Goal: Transaction & Acquisition: Purchase product/service

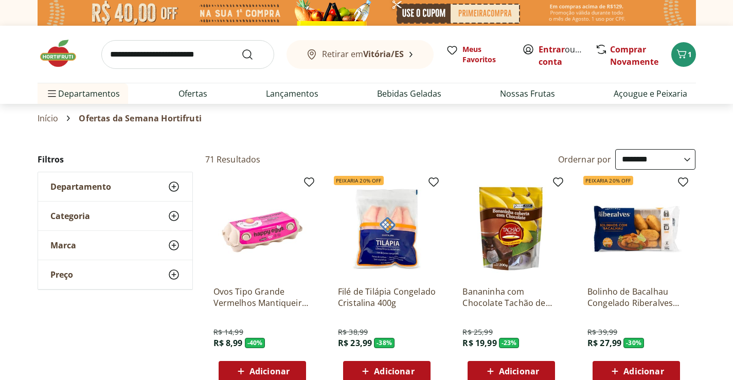
select select "**********"
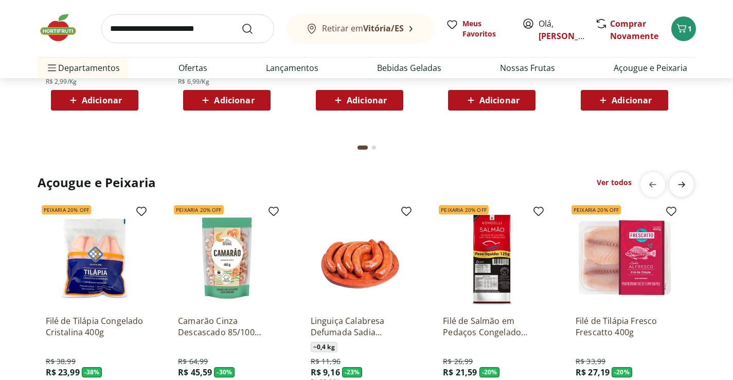
scroll to position [1029, 0]
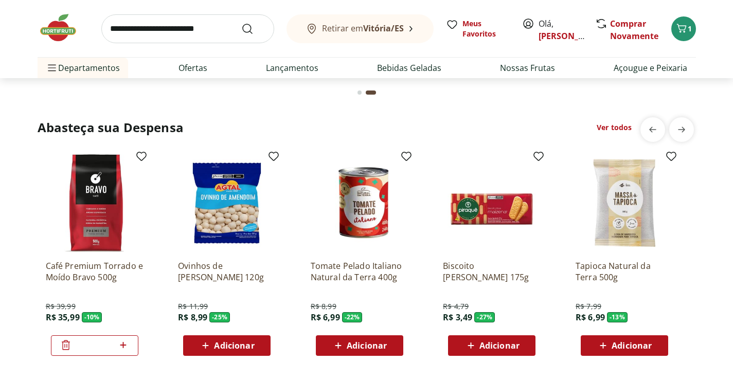
scroll to position [1389, 0]
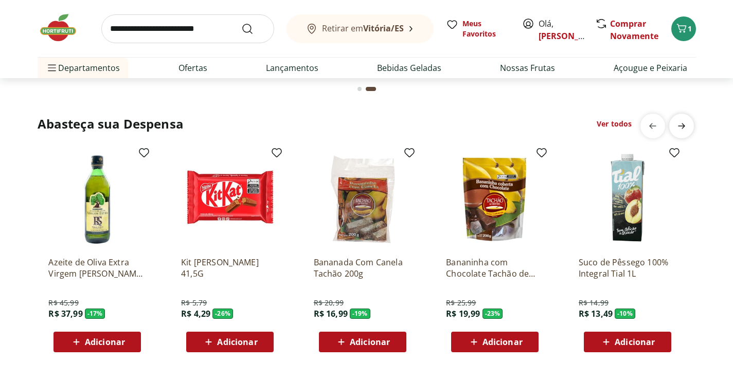
scroll to position [0, 662]
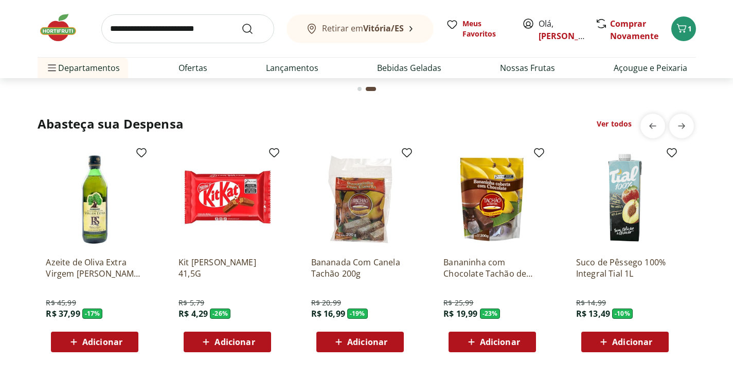
click at [625, 123] on link "Ver todos" at bounding box center [614, 124] width 35 height 10
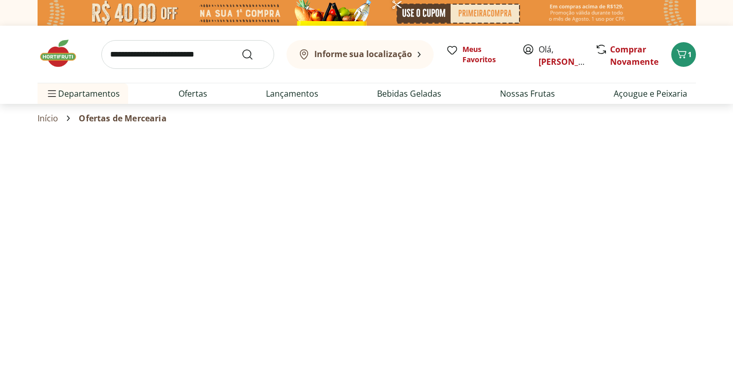
select select "**********"
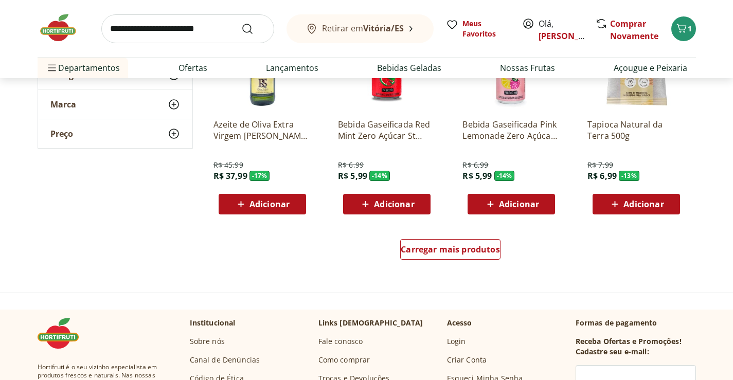
scroll to position [720, 0]
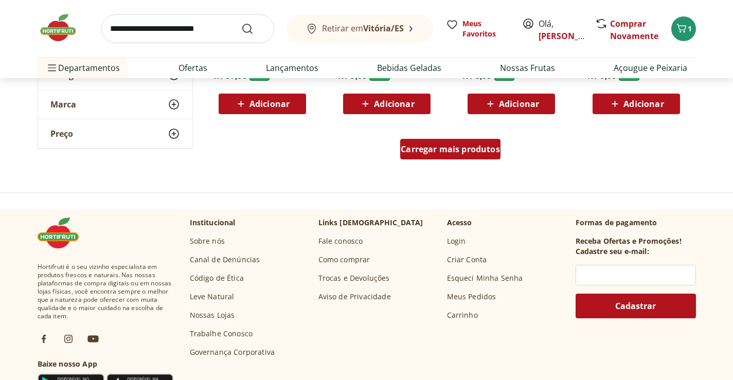
drag, startPoint x: 505, startPoint y: 164, endPoint x: 489, endPoint y: 150, distance: 20.8
click at [503, 160] on div "Carregar mais produtos" at bounding box center [450, 151] width 499 height 49
click at [489, 150] on span "Carregar mais produtos" at bounding box center [450, 149] width 99 height 8
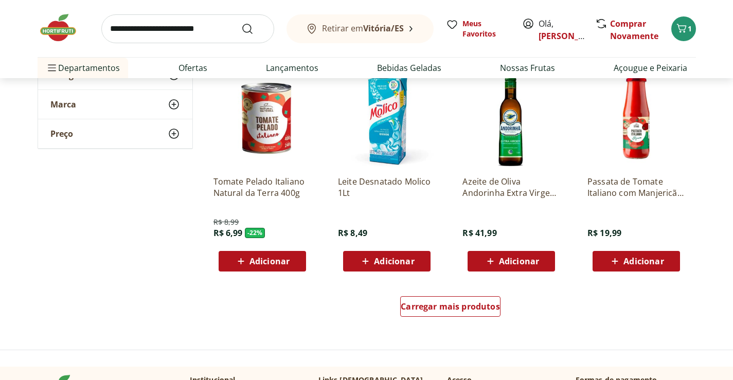
scroll to position [1234, 0]
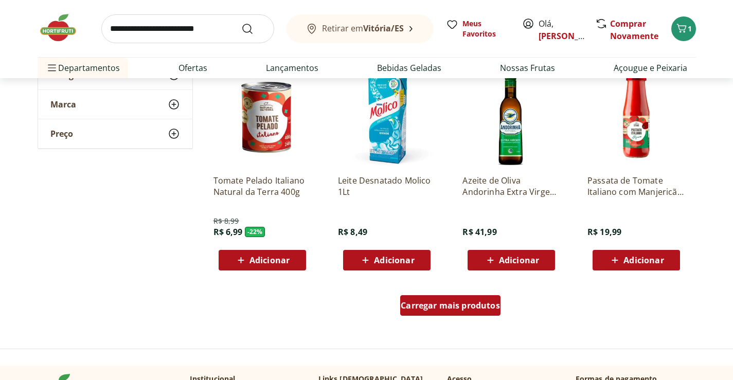
click at [457, 309] on span "Carregar mais produtos" at bounding box center [450, 305] width 99 height 8
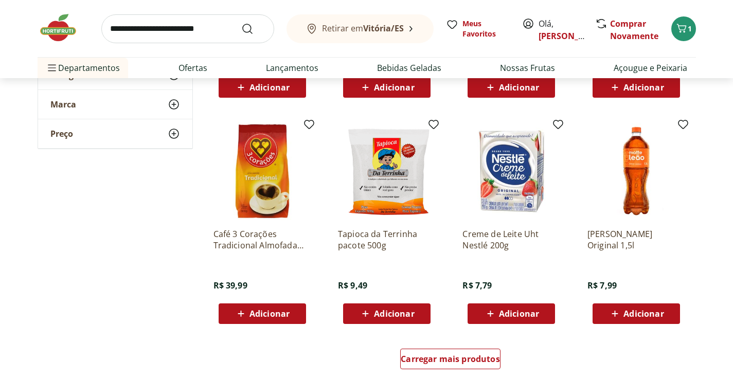
scroll to position [1903, 0]
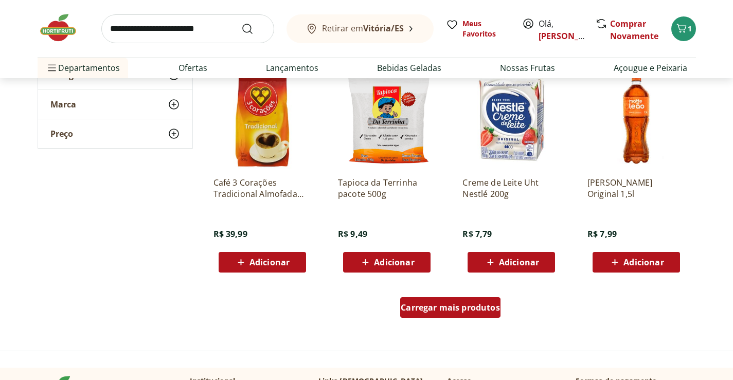
click at [473, 306] on span "Carregar mais produtos" at bounding box center [450, 307] width 99 height 8
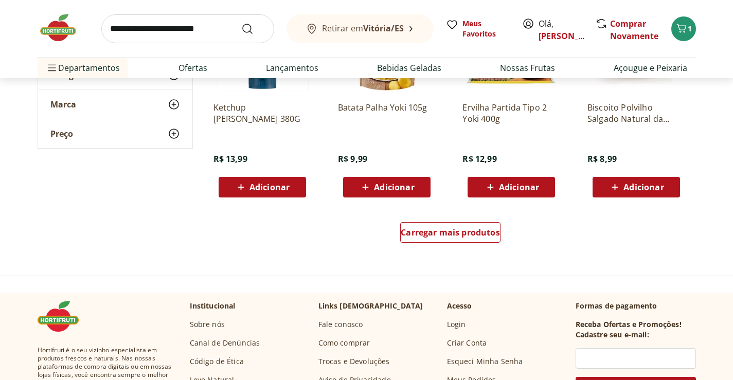
scroll to position [2572, 0]
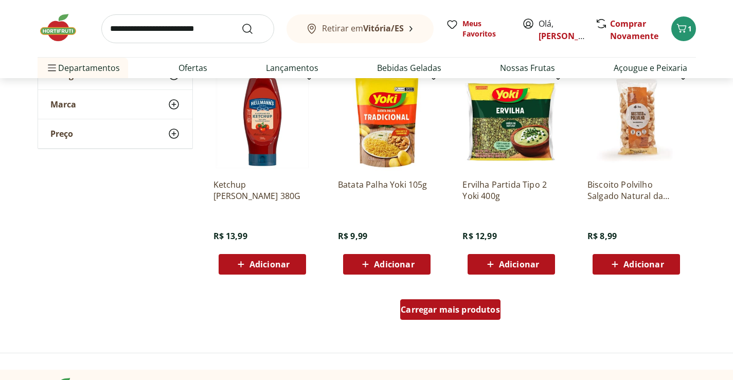
click at [453, 306] on span "Carregar mais produtos" at bounding box center [450, 310] width 99 height 8
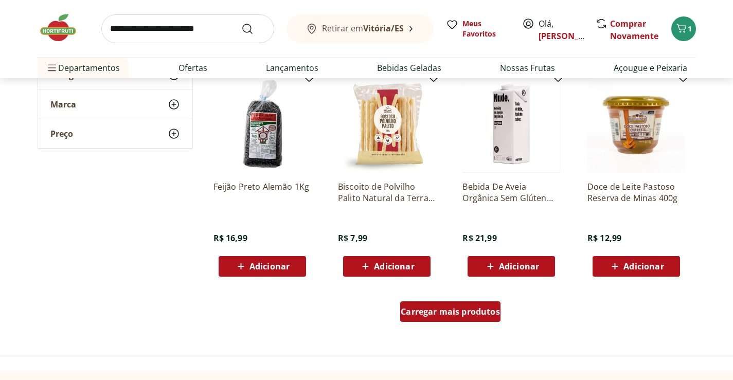
click at [479, 313] on span "Carregar mais produtos" at bounding box center [450, 312] width 99 height 8
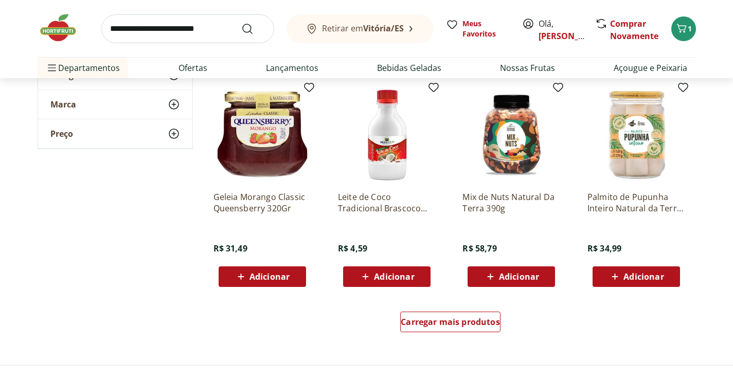
scroll to position [3909, 0]
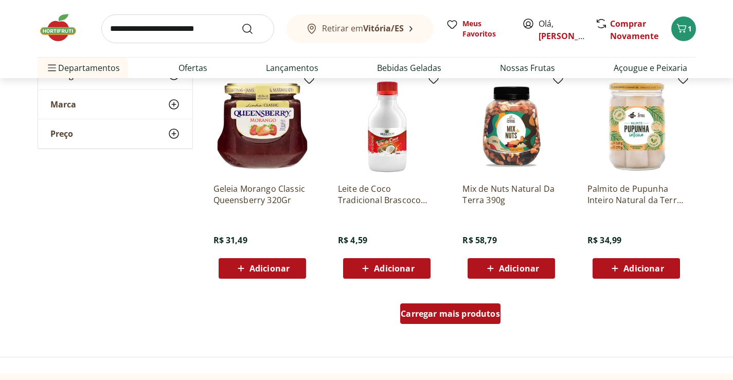
click at [465, 310] on span "Carregar mais produtos" at bounding box center [450, 314] width 99 height 8
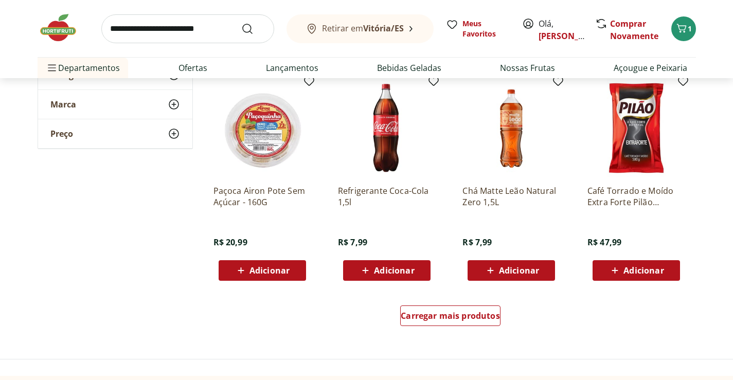
scroll to position [4629, 0]
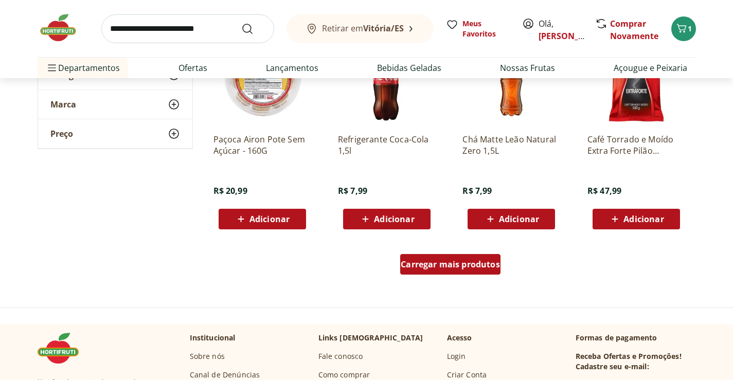
click at [471, 271] on div "Carregar mais produtos" at bounding box center [450, 264] width 100 height 21
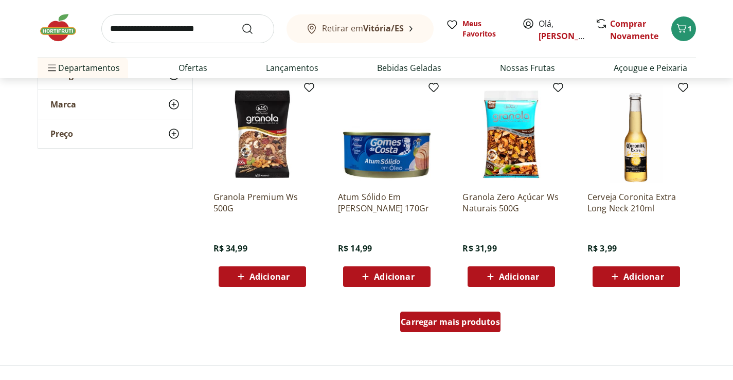
scroll to position [5349, 0]
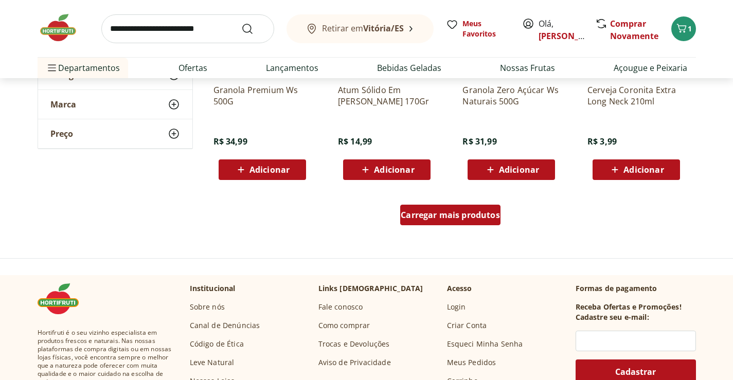
click at [481, 218] on span "Carregar mais produtos" at bounding box center [450, 215] width 99 height 8
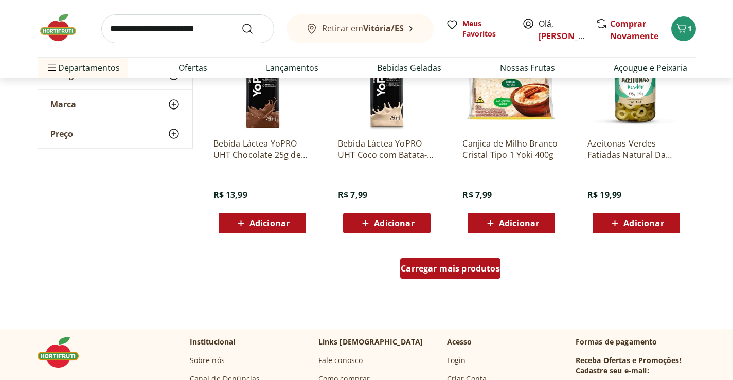
click at [476, 268] on span "Carregar mais produtos" at bounding box center [450, 268] width 99 height 8
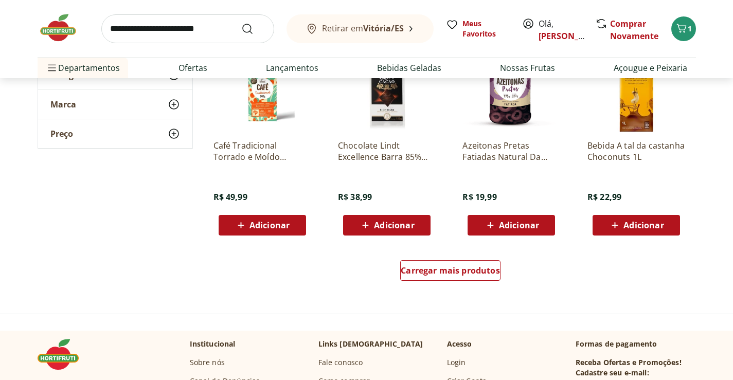
scroll to position [6687, 0]
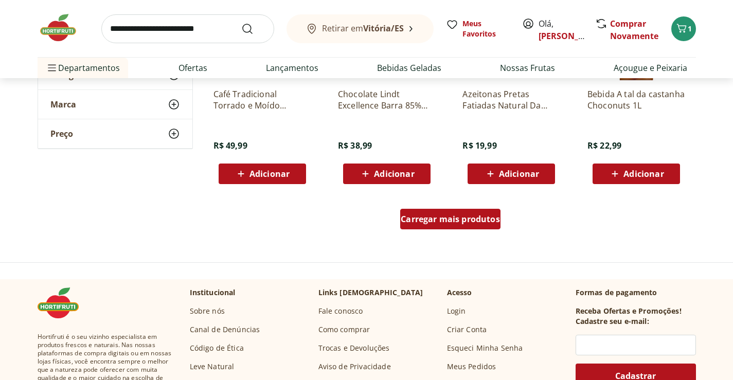
click at [490, 231] on link "Carregar mais produtos" at bounding box center [450, 221] width 100 height 25
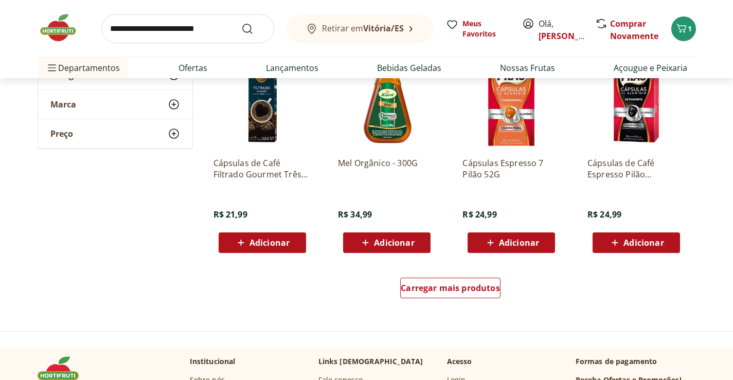
scroll to position [7355, 0]
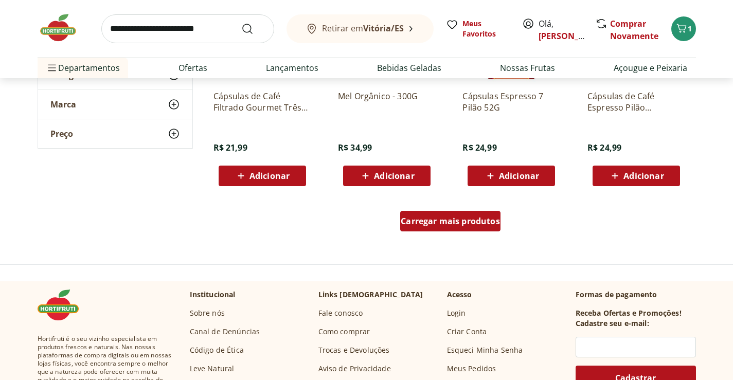
click at [485, 229] on div "Carregar mais produtos" at bounding box center [450, 221] width 100 height 21
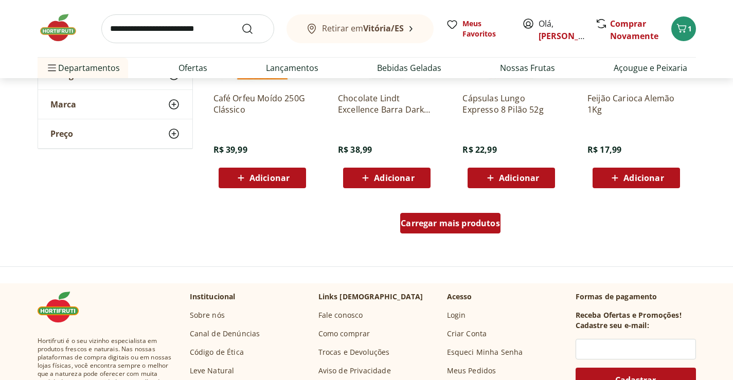
click at [480, 228] on div "Carregar mais produtos" at bounding box center [450, 223] width 100 height 21
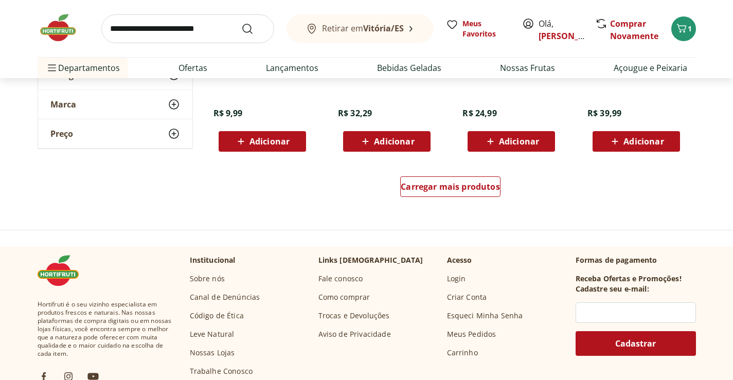
scroll to position [8744, 0]
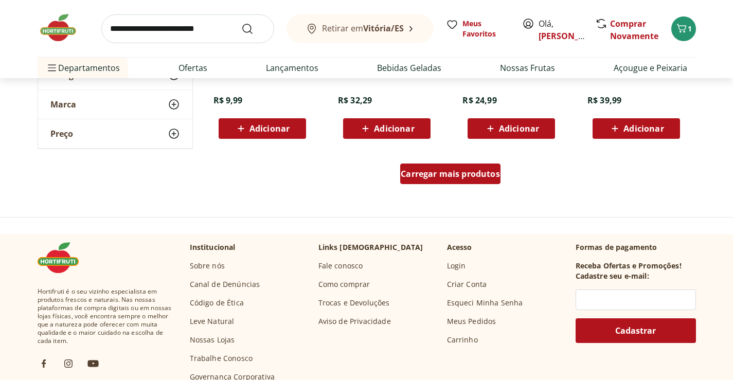
click at [488, 177] on span "Carregar mais produtos" at bounding box center [450, 174] width 99 height 8
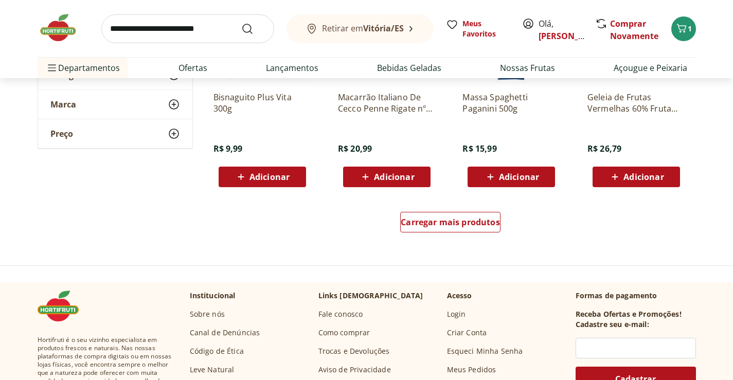
scroll to position [9464, 0]
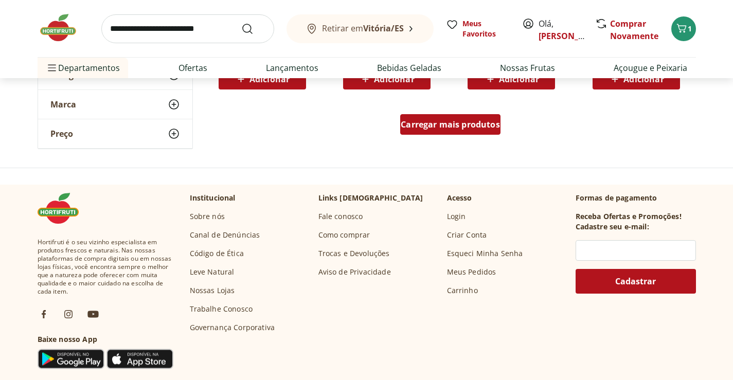
click at [469, 121] on span "Carregar mais produtos" at bounding box center [450, 124] width 99 height 8
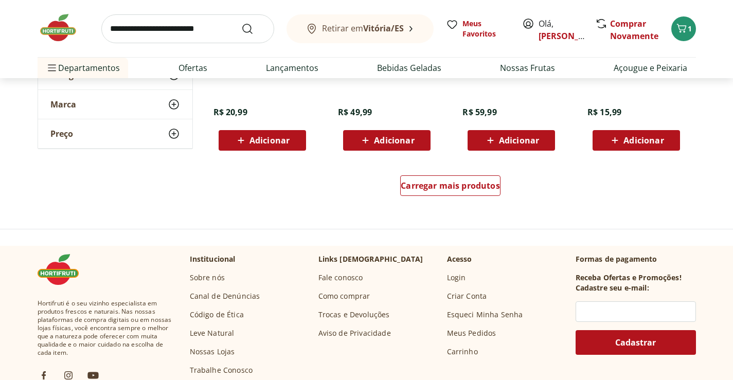
scroll to position [10133, 0]
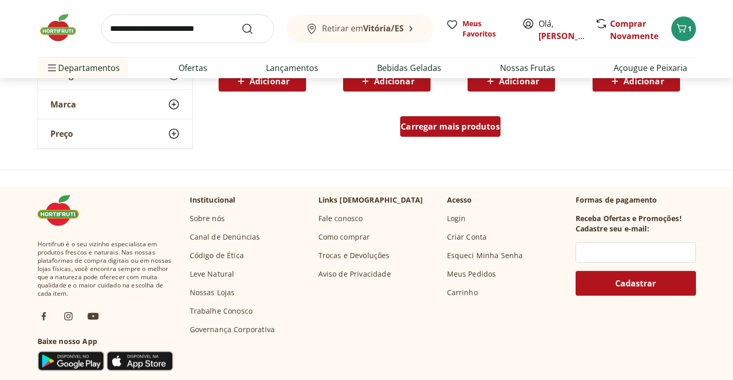
click at [480, 127] on span "Carregar mais produtos" at bounding box center [450, 126] width 99 height 8
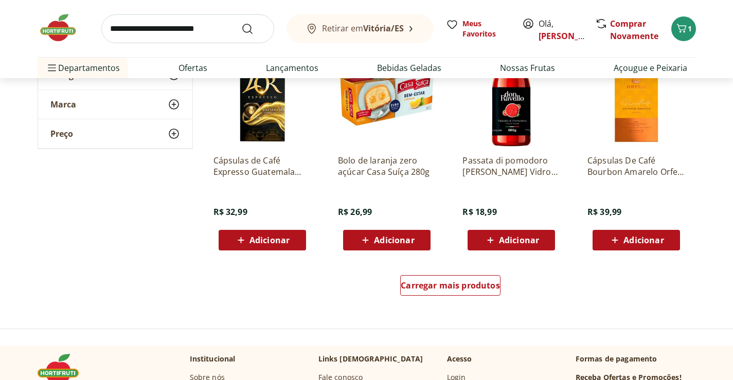
scroll to position [10647, 0]
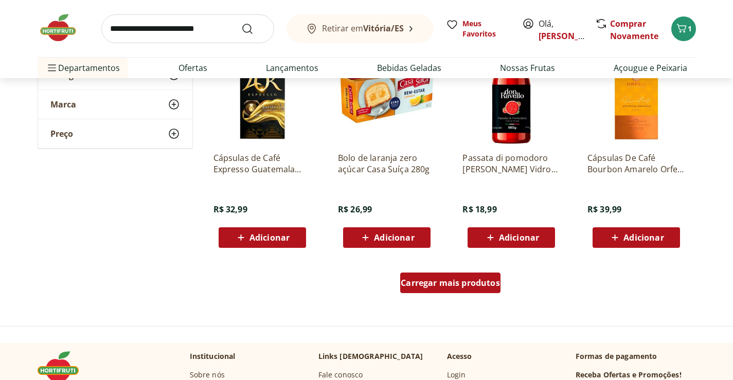
click at [472, 283] on span "Carregar mais produtos" at bounding box center [450, 283] width 99 height 8
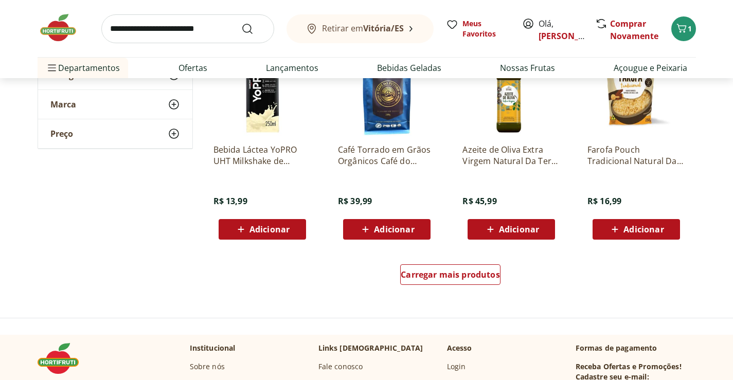
scroll to position [11419, 0]
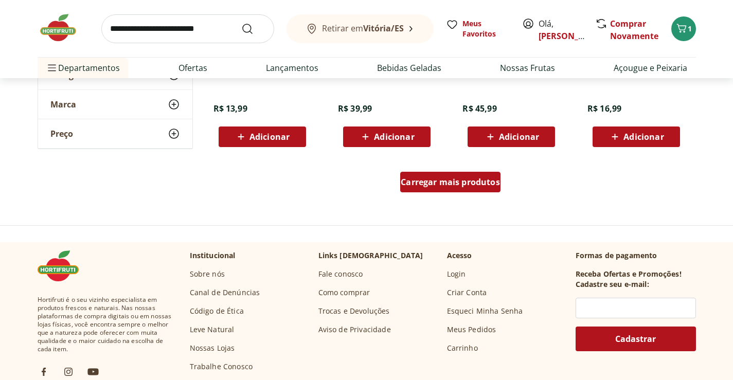
click at [465, 186] on span "Carregar mais produtos" at bounding box center [450, 182] width 99 height 8
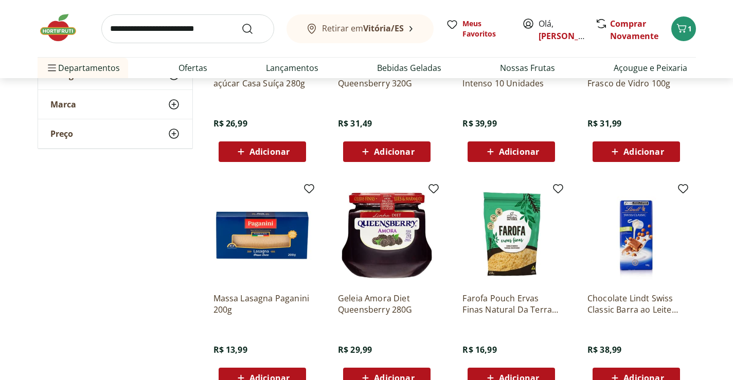
scroll to position [11984, 0]
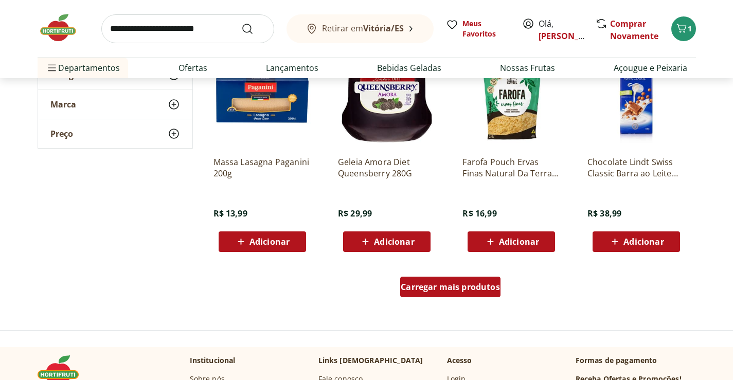
click at [445, 289] on span "Carregar mais produtos" at bounding box center [450, 287] width 99 height 8
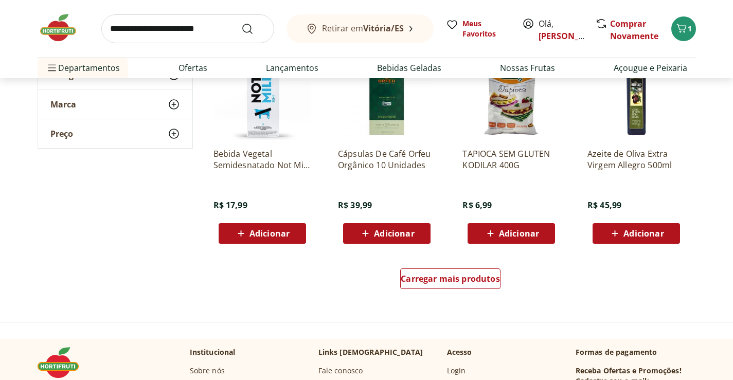
scroll to position [12704, 0]
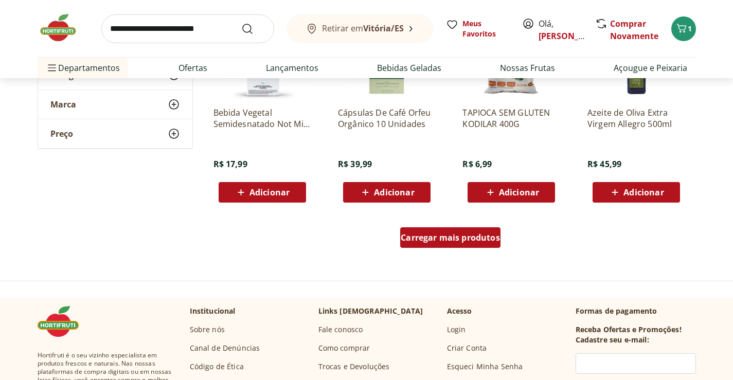
click at [470, 237] on span "Carregar mais produtos" at bounding box center [450, 238] width 99 height 8
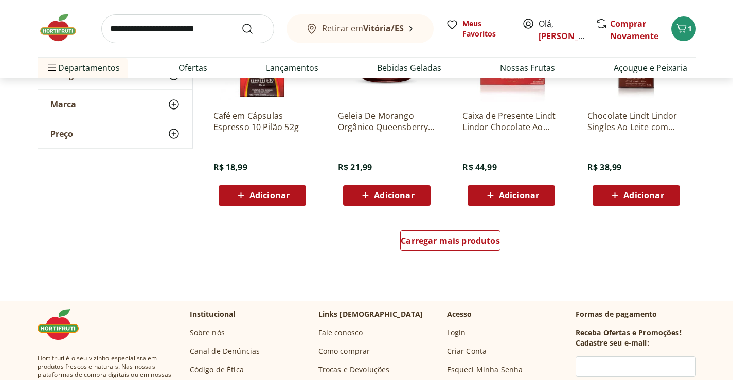
scroll to position [13373, 0]
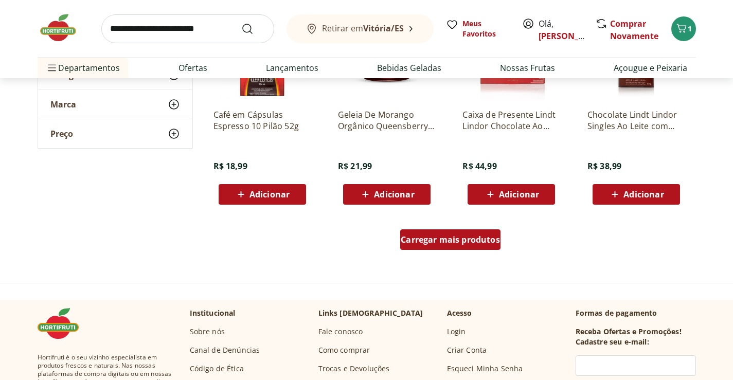
click at [481, 241] on span "Carregar mais produtos" at bounding box center [450, 240] width 99 height 8
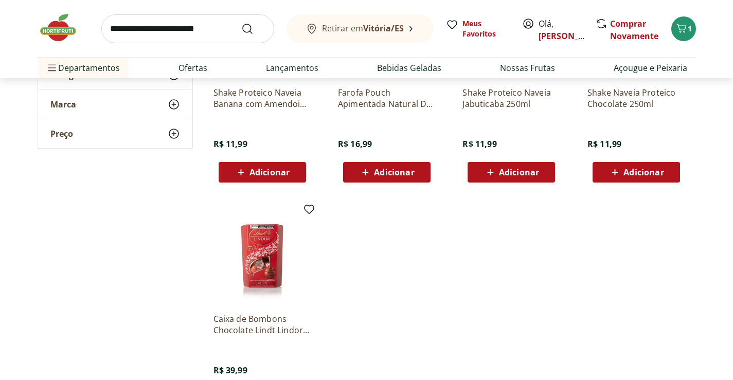
scroll to position [13682, 0]
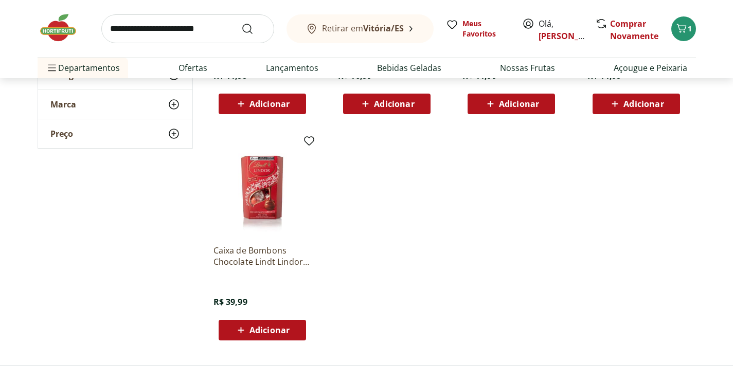
click at [63, 32] on img at bounding box center [63, 27] width 51 height 31
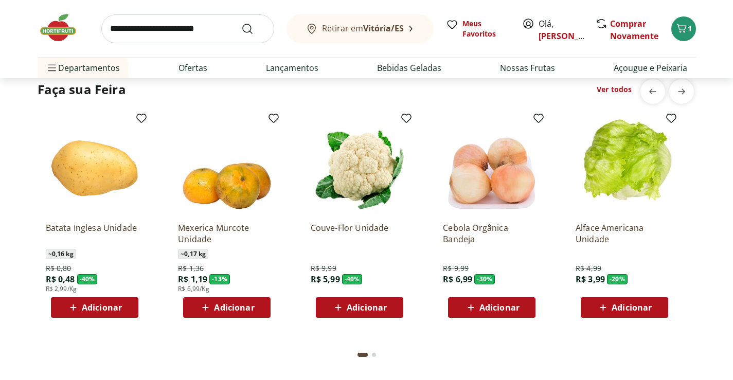
scroll to position [823, 0]
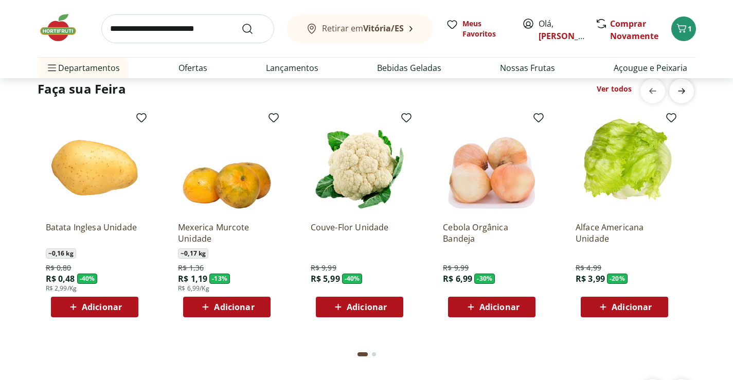
click at [687, 99] on span "next" at bounding box center [681, 91] width 21 height 21
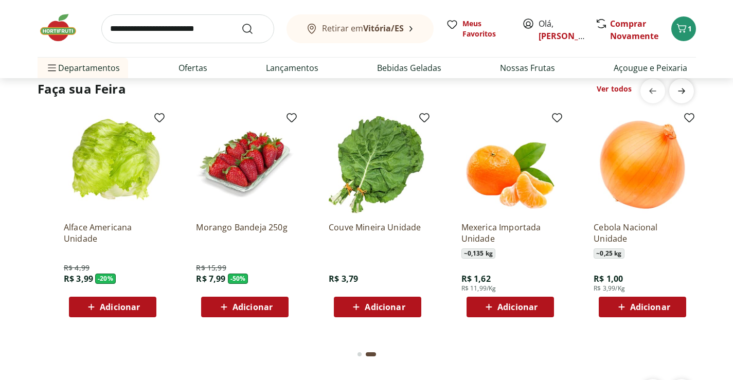
type input "*"
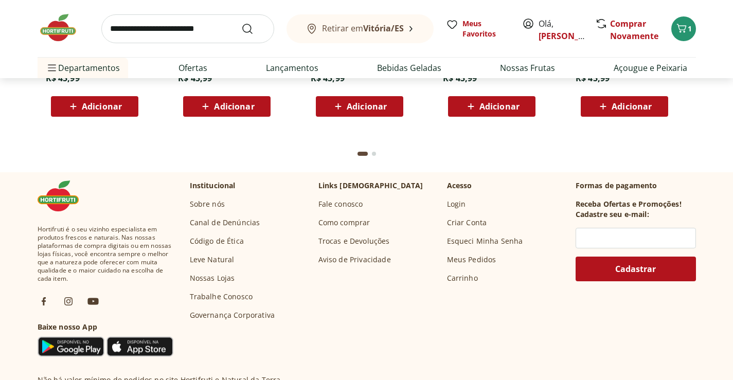
scroll to position [3035, 0]
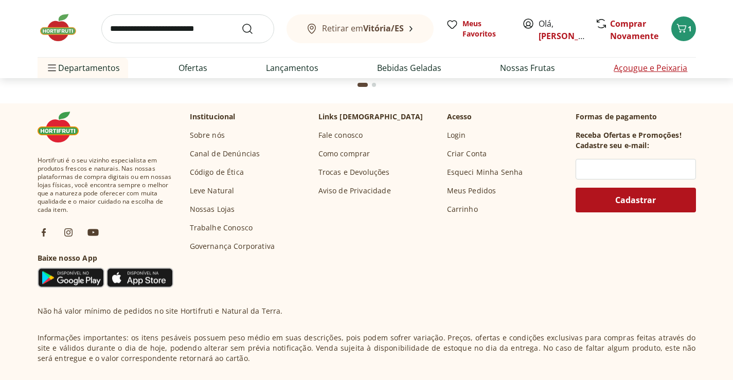
click at [626, 64] on link "Açougue e Peixaria" at bounding box center [651, 68] width 74 height 12
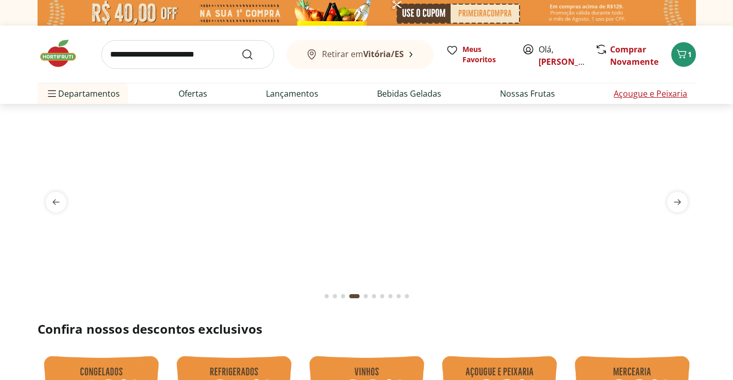
select select "**********"
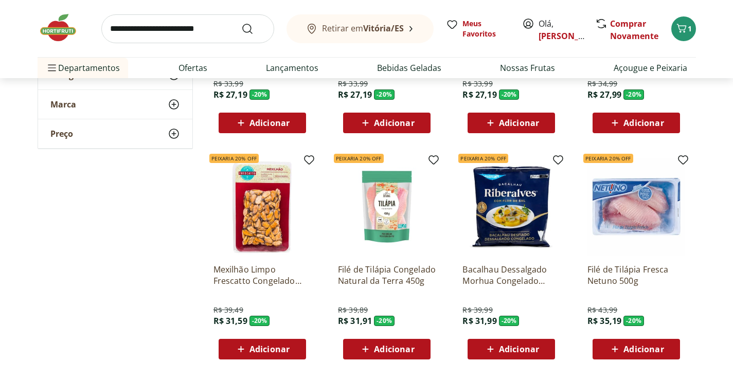
scroll to position [566, 0]
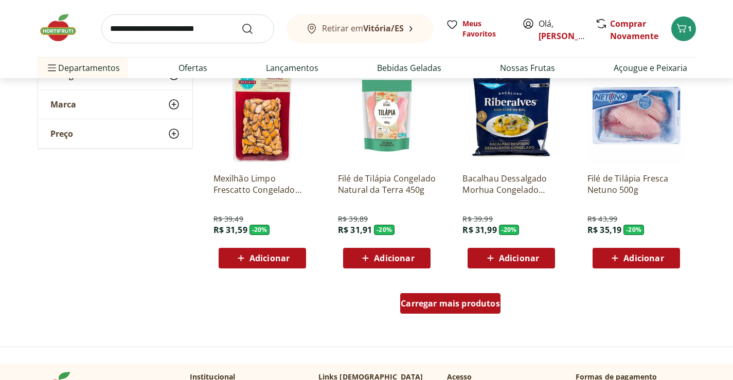
click at [487, 294] on div "Carregar mais produtos" at bounding box center [450, 303] width 100 height 21
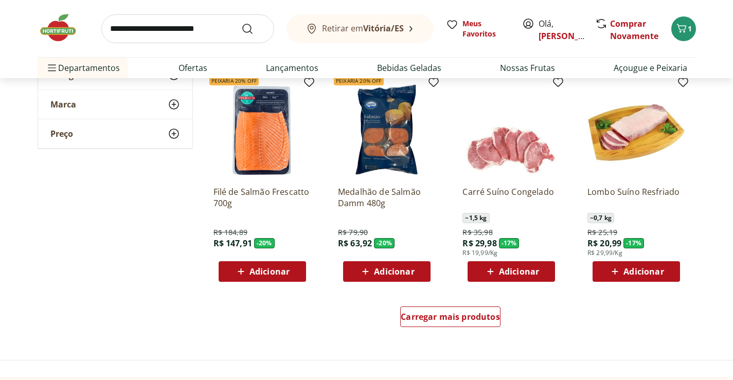
scroll to position [1234, 0]
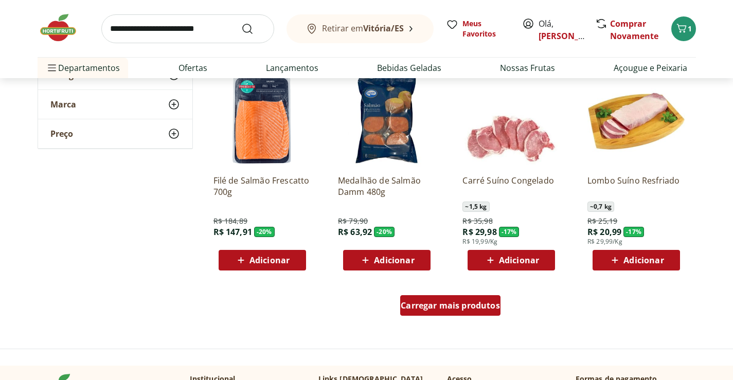
click at [463, 306] on span "Carregar mais produtos" at bounding box center [450, 305] width 99 height 8
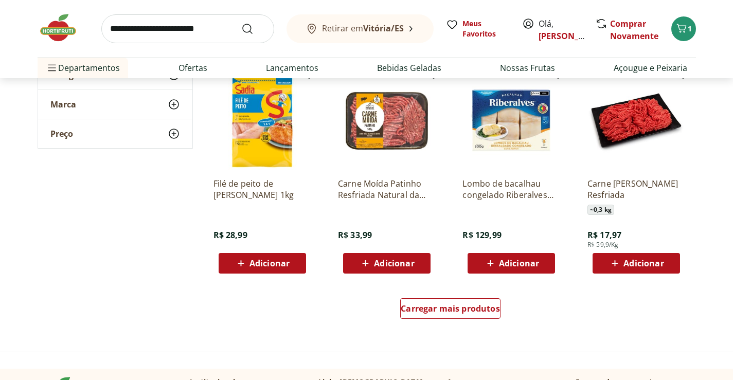
scroll to position [1903, 0]
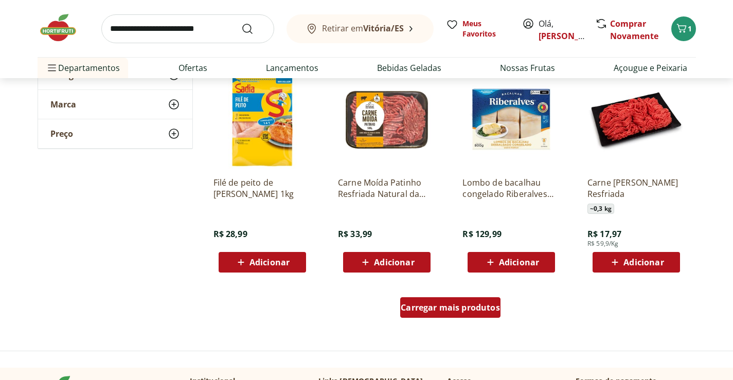
click at [451, 306] on span "Carregar mais produtos" at bounding box center [450, 307] width 99 height 8
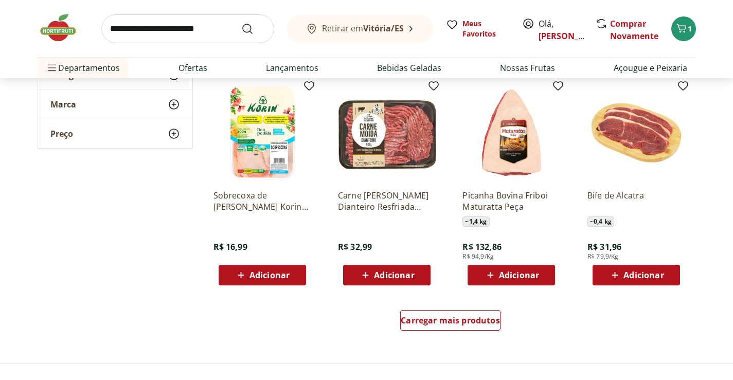
scroll to position [2623, 0]
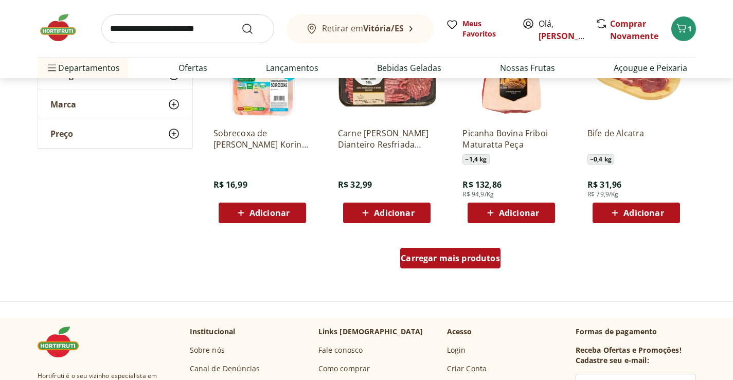
click at [472, 262] on span "Carregar mais produtos" at bounding box center [450, 258] width 99 height 8
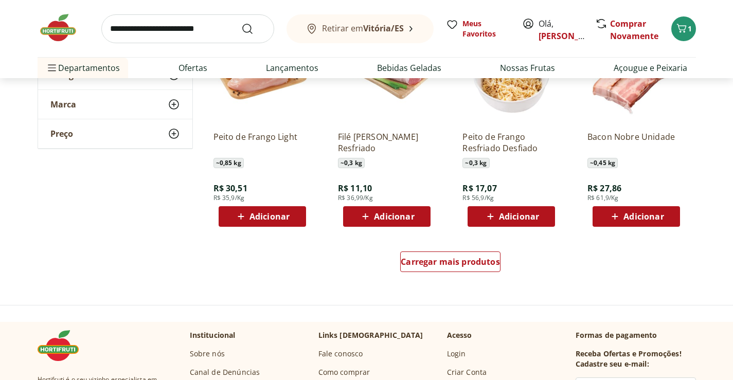
scroll to position [3292, 0]
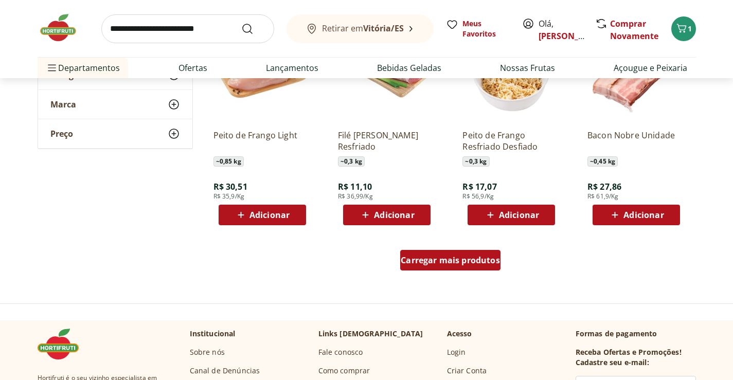
click at [456, 258] on span "Carregar mais produtos" at bounding box center [450, 260] width 99 height 8
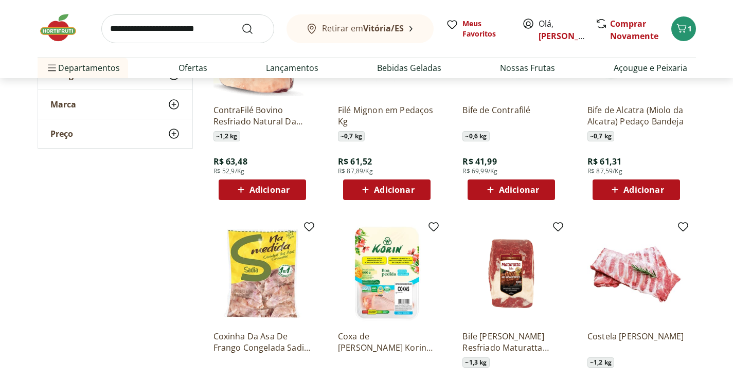
scroll to position [3858, 0]
